Goal: Find specific page/section: Find specific page/section

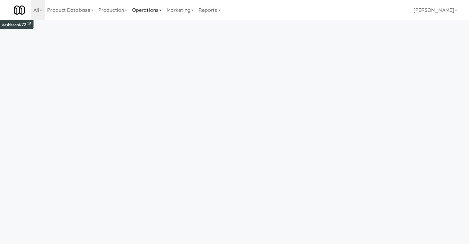
click at [142, 15] on link "Operations" at bounding box center [147, 10] width 34 height 20
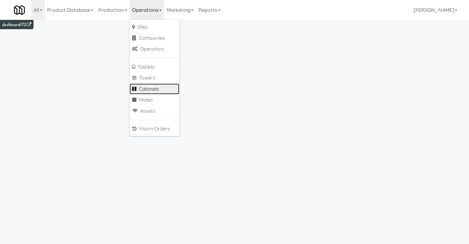
click at [151, 88] on link "Cabinets" at bounding box center [155, 88] width 50 height 11
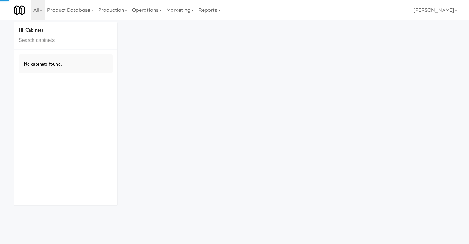
type input "l"
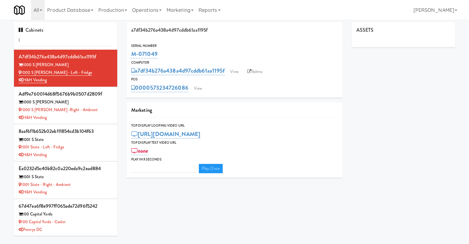
type input "3"
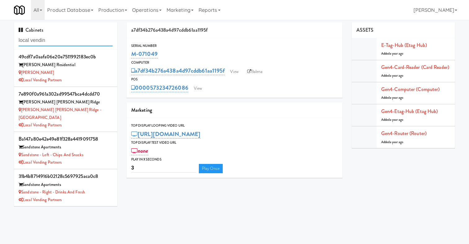
drag, startPoint x: 58, startPoint y: 42, endPoint x: 0, endPoint y: 36, distance: 58.2
click at [0, 41] on div "Cabinets local vendin 49cdf7a0aafa06e20e7511992183ec0b Herbert Residential Herb…" at bounding box center [234, 116] width 469 height 188
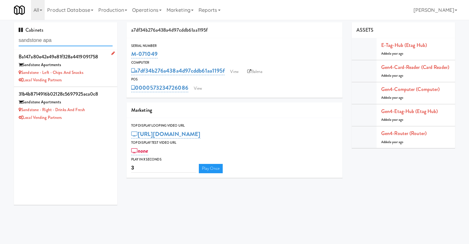
type input "sandstone apa"
click at [88, 64] on div "Sandstone Apartments" at bounding box center [66, 65] width 94 height 8
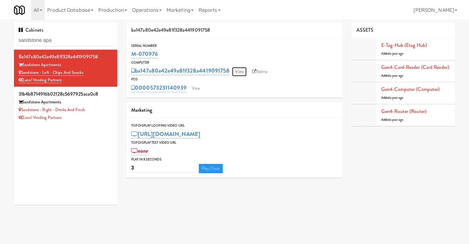
click at [239, 71] on link "View" at bounding box center [239, 71] width 14 height 9
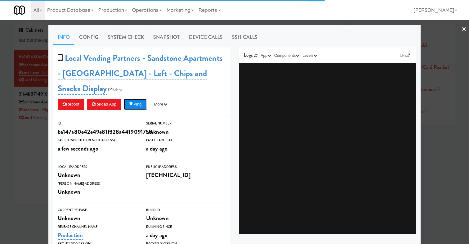
click at [133, 104] on icon at bounding box center [131, 104] width 5 height 4
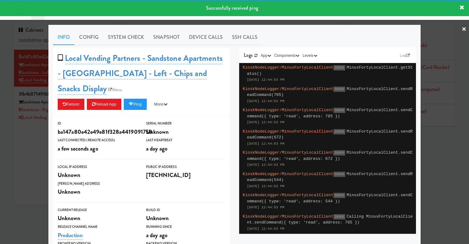
click at [33, 149] on div at bounding box center [234, 122] width 469 height 244
